Goal: Use online tool/utility

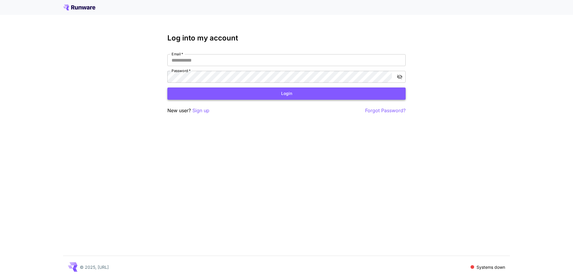
type input "**********"
click at [284, 96] on button "Login" at bounding box center [287, 94] width 238 height 12
